Goal: Task Accomplishment & Management: Manage account settings

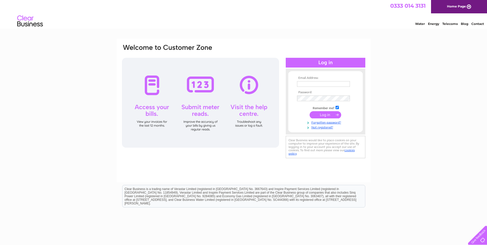
click at [335, 86] on input "text" at bounding box center [323, 84] width 53 height 6
type input "sales@mullaghmorebakery.com"
click at [330, 122] on link "Forgotten password?" at bounding box center [326, 122] width 58 height 5
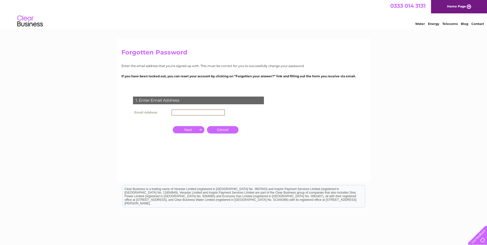
click at [205, 113] on input "text" at bounding box center [198, 112] width 53 height 6
click at [200, 129] on input "button" at bounding box center [189, 129] width 32 height 7
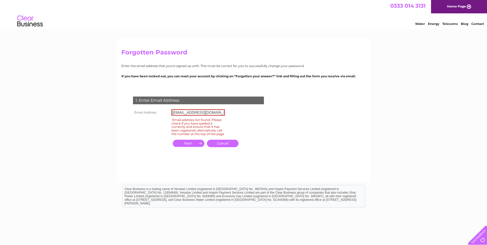
click at [220, 113] on input "sales@mullaghmorebakery.com" at bounding box center [198, 112] width 53 height 6
click at [223, 113] on input "[EMAIL_ADDRESS][DOMAIN_NAME]" at bounding box center [198, 112] width 53 height 6
click at [224, 113] on input "[EMAIL_ADDRESS][DOMAIN_NAME]" at bounding box center [198, 112] width 53 height 6
type input "s"
type input "O"
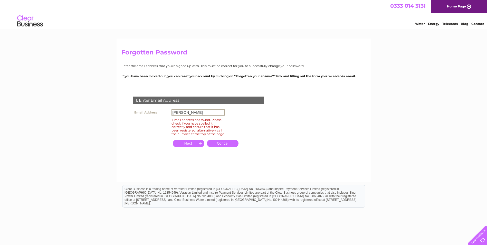
type input "john@mullaghmorebakery.com"
click at [200, 146] on input "button" at bounding box center [189, 143] width 32 height 7
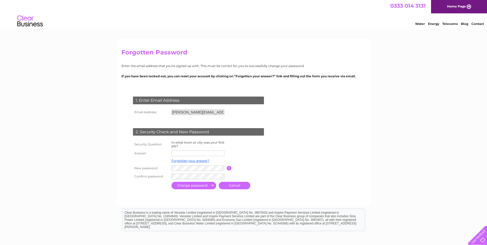
click at [193, 152] on input "text" at bounding box center [198, 153] width 53 height 6
type input "Omagh"
click at [160, 165] on tr "New password Password must be at least 6 characters long" at bounding box center [205, 168] width 146 height 9
click at [194, 186] on input "submit" at bounding box center [194, 185] width 45 height 7
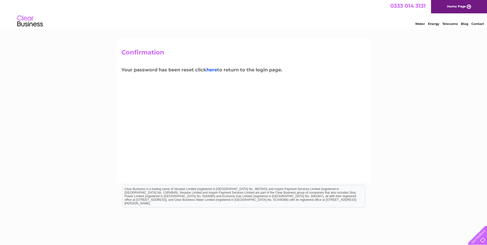
click at [216, 68] on link "here" at bounding box center [211, 70] width 11 height 6
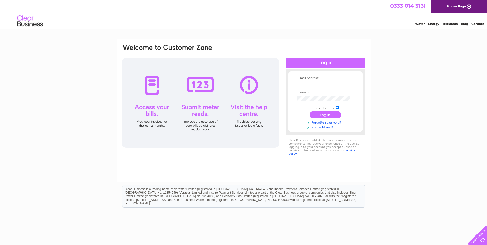
click at [310, 83] on input "text" at bounding box center [323, 84] width 53 height 6
type input "john@mullaghmorebakery.com"
click at [326, 115] on input "submit" at bounding box center [326, 115] width 32 height 7
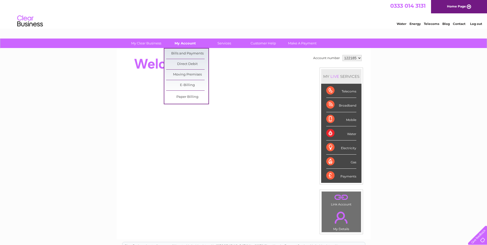
click at [179, 43] on link "My Account" at bounding box center [185, 44] width 42 height 10
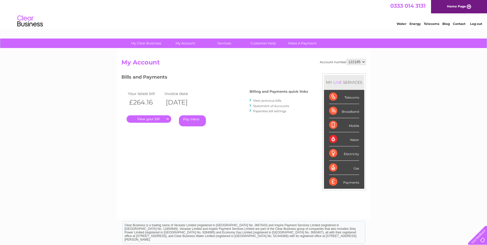
click at [154, 119] on link "." at bounding box center [149, 118] width 45 height 7
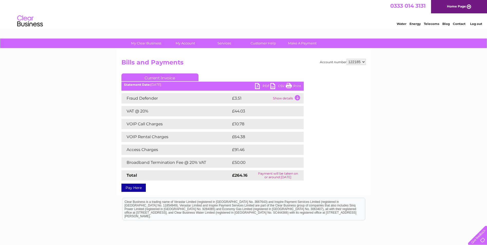
click at [258, 86] on link "PDF" at bounding box center [262, 86] width 15 height 7
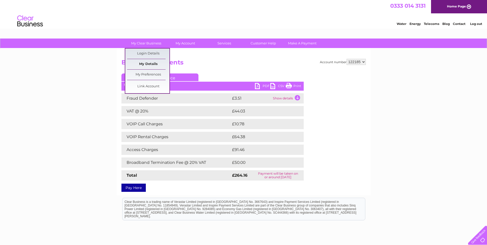
click at [149, 63] on link "My Details" at bounding box center [148, 64] width 42 height 10
